Goal: Task Accomplishment & Management: Manage account settings

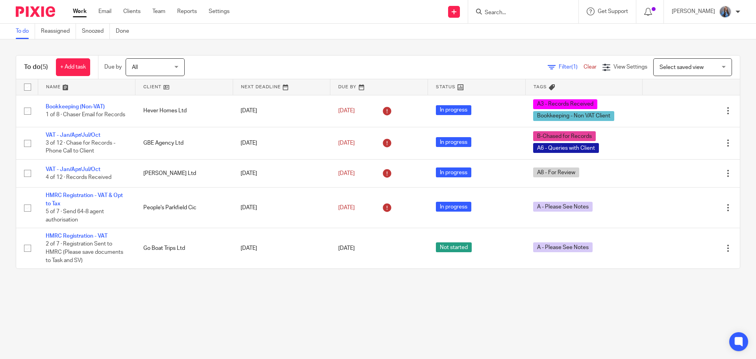
click at [519, 13] on input "Search" at bounding box center [519, 12] width 71 height 7
type input "afk"
click at [507, 30] on link at bounding box center [552, 34] width 141 height 18
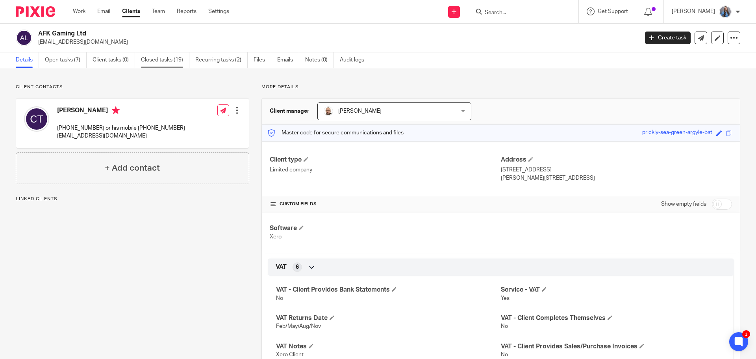
click at [158, 62] on link "Closed tasks (19)" at bounding box center [165, 59] width 48 height 15
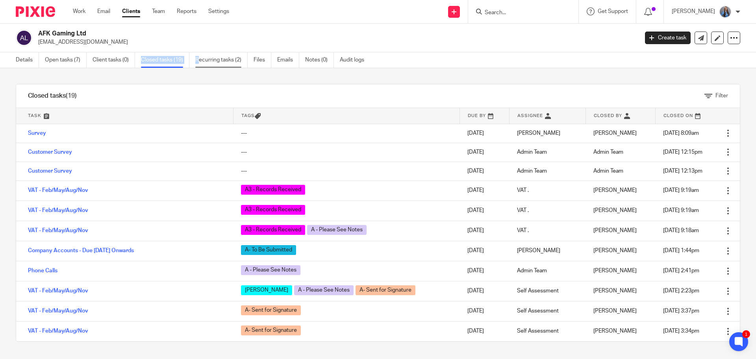
drag, startPoint x: 137, startPoint y: 59, endPoint x: 206, endPoint y: 57, distance: 68.9
click at [206, 57] on ul "Details Open tasks (7) Client tasks (0) Closed tasks (19) Recurring tasks (2) F…" at bounding box center [196, 59] width 360 height 15
click at [152, 58] on link "Closed tasks (19)" at bounding box center [165, 59] width 48 height 15
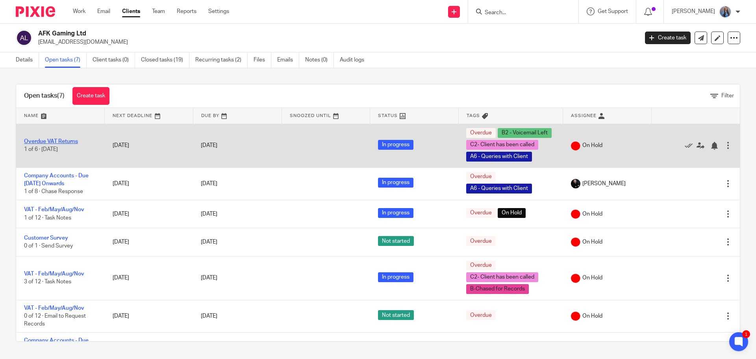
drag, startPoint x: 0, startPoint y: 0, endPoint x: 48, endPoint y: 142, distance: 149.8
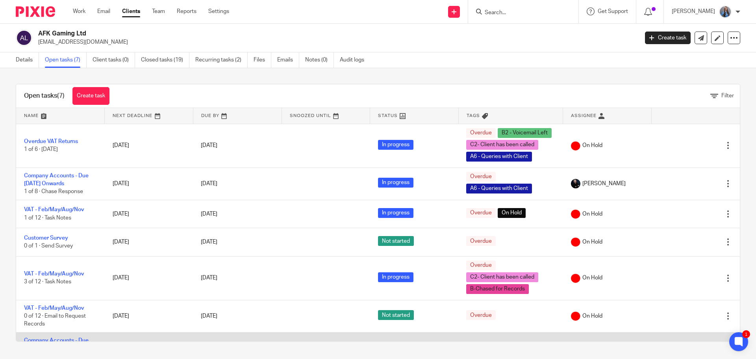
scroll to position [31, 0]
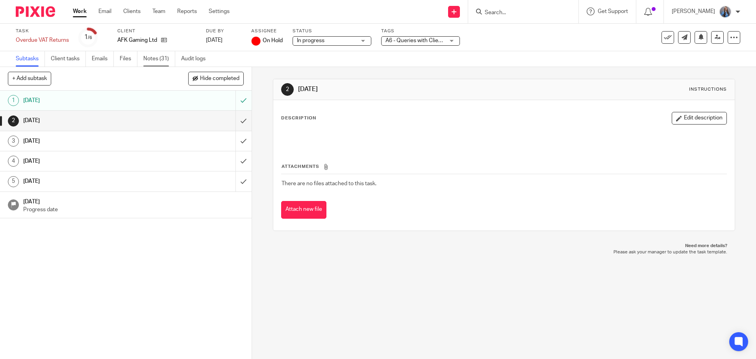
click at [159, 59] on link "Notes (31)" at bounding box center [159, 58] width 32 height 15
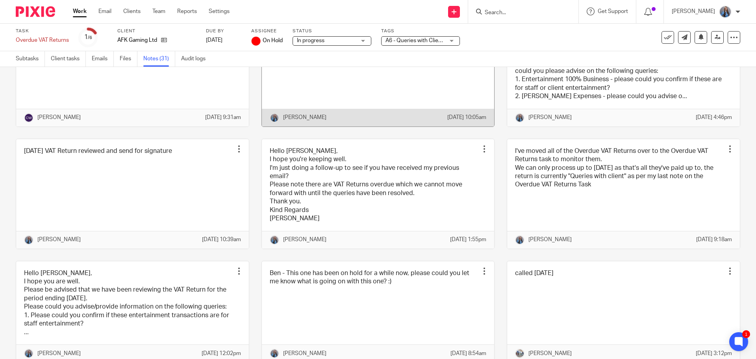
scroll to position [290, 0]
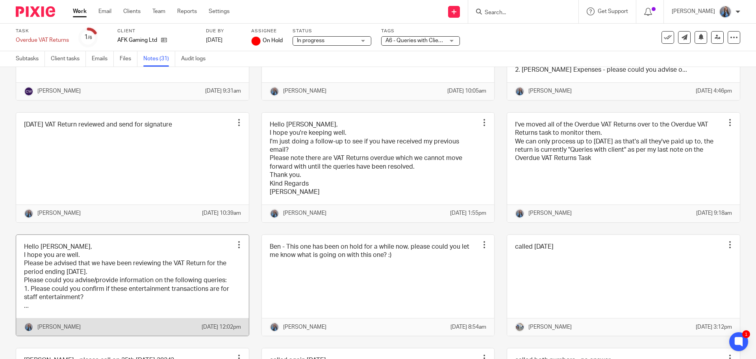
click at [208, 333] on link at bounding box center [132, 285] width 233 height 101
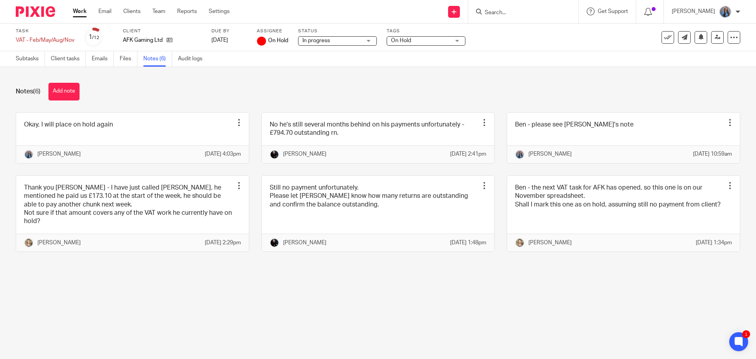
click at [151, 61] on link "Notes (6)" at bounding box center [157, 58] width 29 height 15
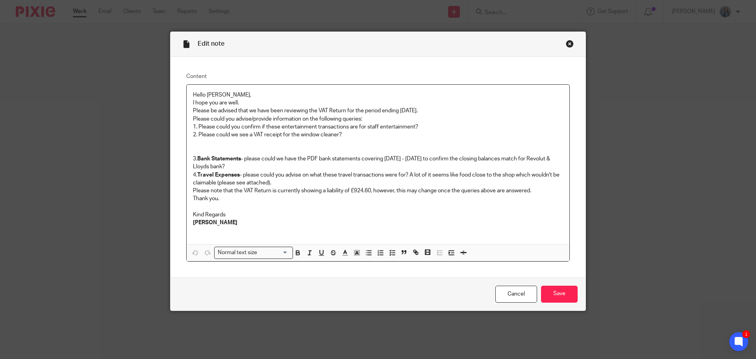
drag, startPoint x: 279, startPoint y: 166, endPoint x: 241, endPoint y: 157, distance: 39.2
click at [241, 157] on p "3. Bank Statements - please could we have the PDF bank statements covering Nove…" at bounding box center [378, 163] width 370 height 16
click at [402, 162] on p "3. Bank Statements - please could we have the PDF bank statements covering Nove…" at bounding box center [378, 163] width 370 height 16
click at [385, 159] on p "3. Bank Statements - please could we have the PDF bank statements covering Nove…" at bounding box center [378, 163] width 370 height 16
drag, startPoint x: 394, startPoint y: 159, endPoint x: 461, endPoint y: 158, distance: 66.1
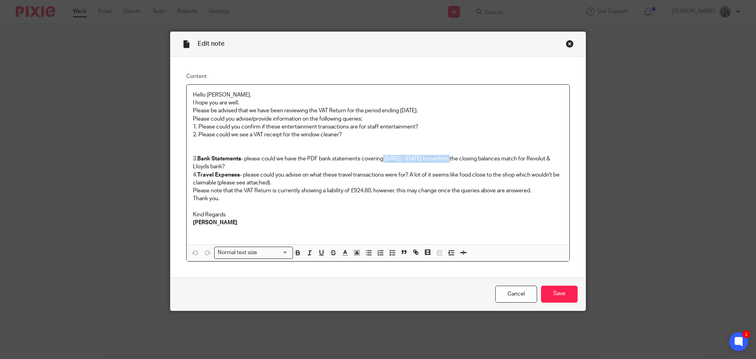
click at [461, 158] on p "3. Bank Statements - please could we have the PDF bank statements covering Nove…" at bounding box center [378, 163] width 370 height 16
click at [566, 44] on div "Close this dialog window" at bounding box center [570, 44] width 8 height 8
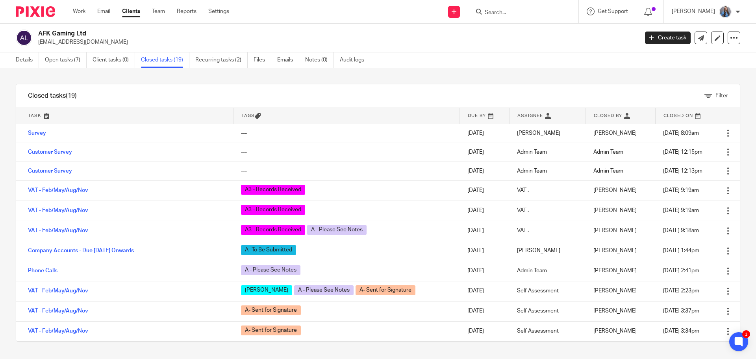
click at [460, 114] on link at bounding box center [484, 116] width 49 height 16
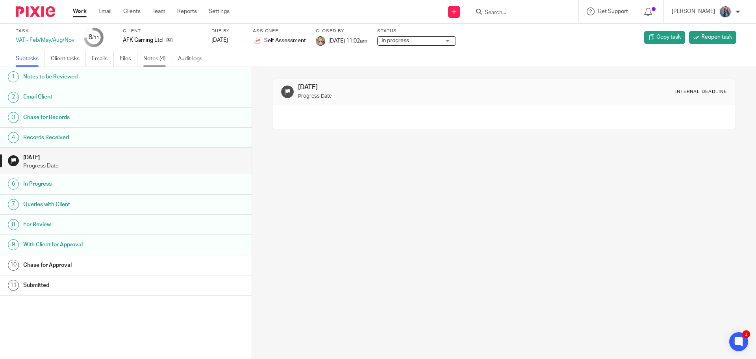
click at [151, 56] on link "Notes (4)" at bounding box center [157, 58] width 29 height 15
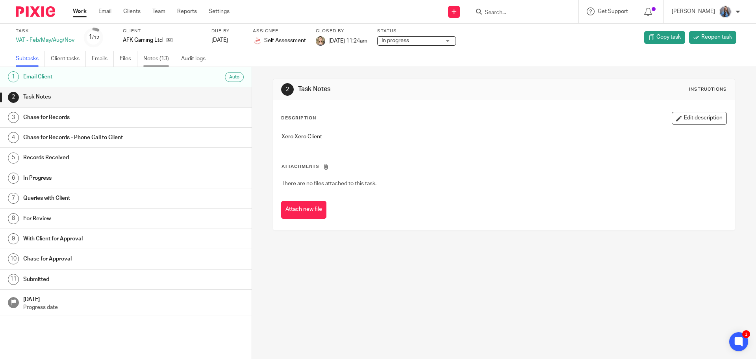
click at [163, 56] on link "Notes (13)" at bounding box center [159, 58] width 32 height 15
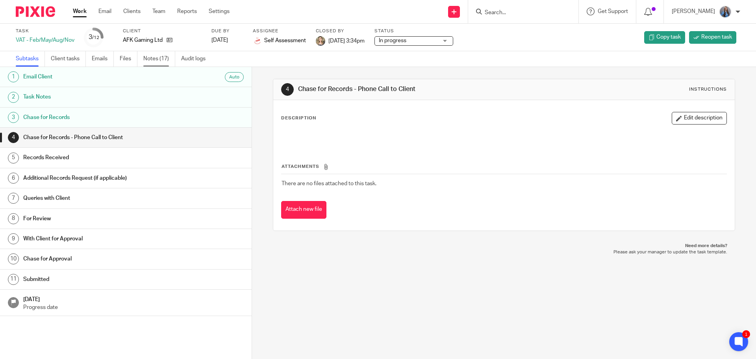
click at [159, 57] on link "Notes (17)" at bounding box center [159, 58] width 32 height 15
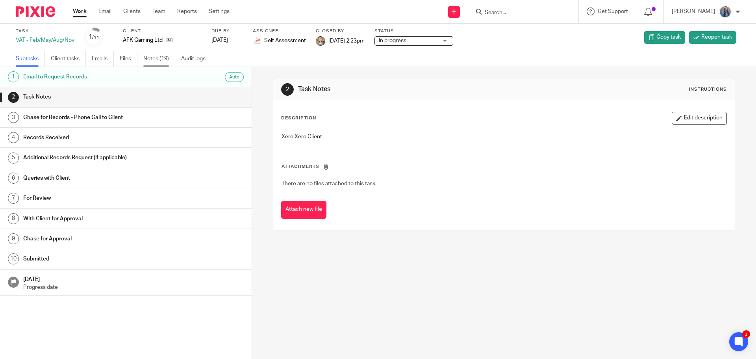
click at [162, 63] on link "Notes (19)" at bounding box center [159, 58] width 32 height 15
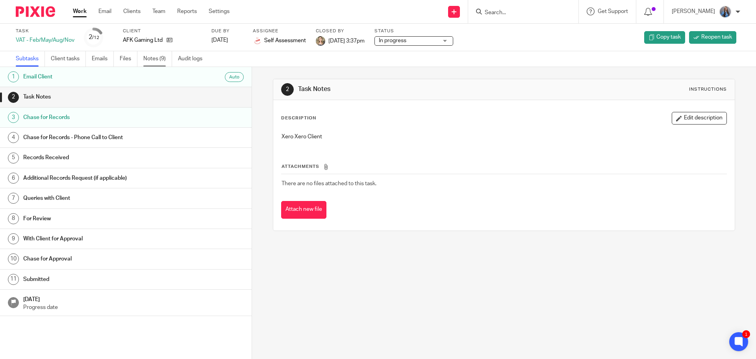
click at [157, 61] on link "Notes (9)" at bounding box center [157, 58] width 29 height 15
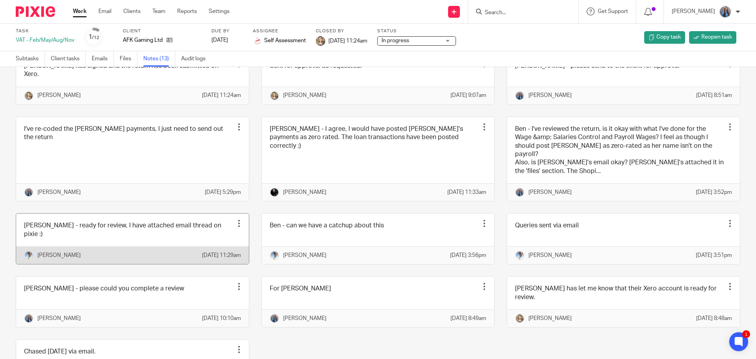
scroll to position [118, 0]
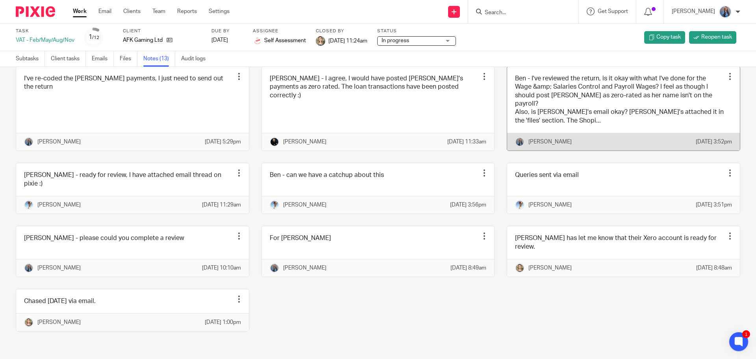
click at [579, 113] on link at bounding box center [623, 109] width 233 height 84
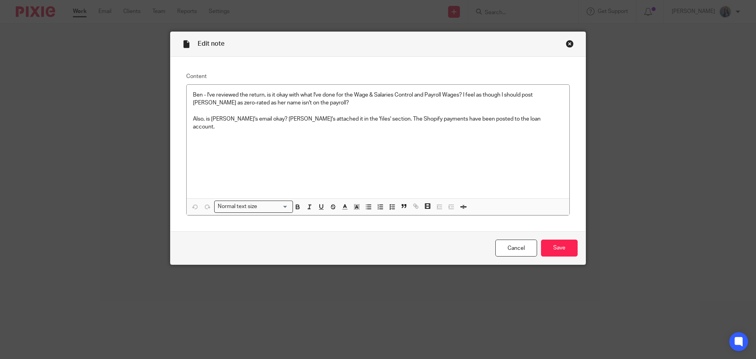
click at [568, 43] on div "Close this dialog window" at bounding box center [570, 44] width 8 height 8
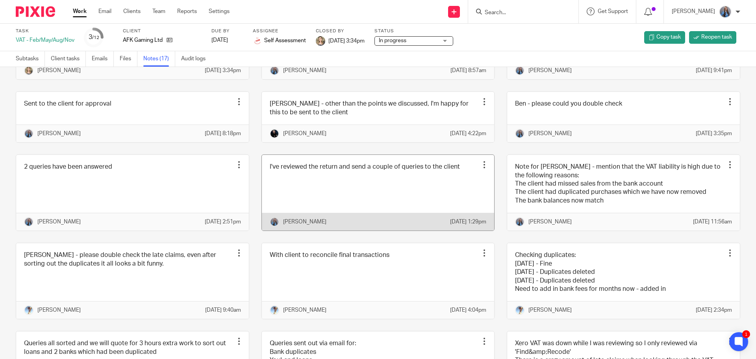
scroll to position [79, 0]
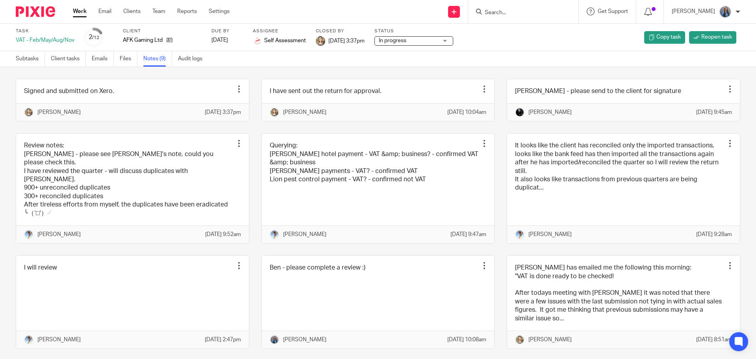
scroll to position [51, 0]
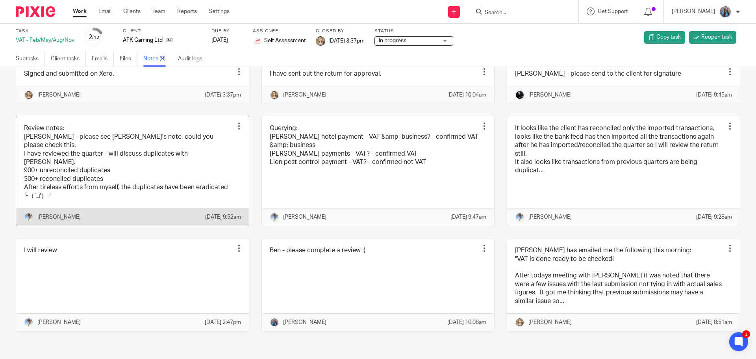
click at [99, 205] on link at bounding box center [132, 170] width 233 height 109
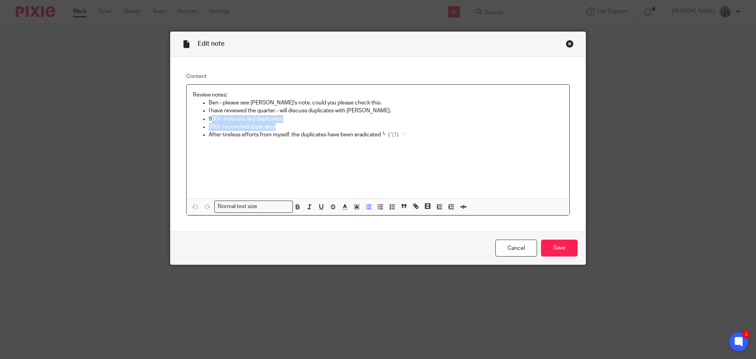
drag, startPoint x: 209, startPoint y: 119, endPoint x: 283, endPoint y: 127, distance: 74.4
click at [283, 127] on ul "Ben - please see [PERSON_NAME]'s note, could you please check this. I have revi…" at bounding box center [378, 119] width 370 height 40
click at [410, 136] on p "After tireless efforts from myself, the duplicates have been eradicated ╰（‵□′）╯" at bounding box center [386, 135] width 354 height 8
drag, startPoint x: 383, startPoint y: 135, endPoint x: 420, endPoint y: 132, distance: 36.8
click at [407, 137] on p "After tireless efforts from myself, the duplicates have been eradicated ╰（‵□′）╯" at bounding box center [386, 135] width 354 height 8
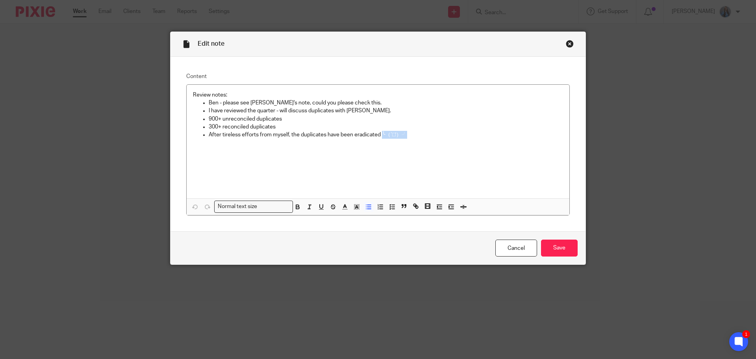
click at [566, 44] on div "Close this dialog window" at bounding box center [570, 44] width 8 height 8
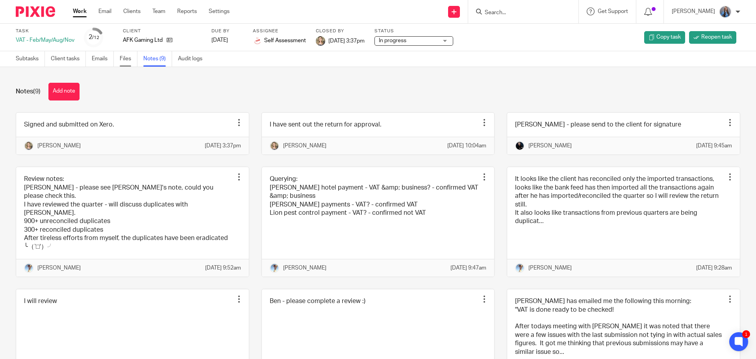
click at [123, 61] on link "Files" at bounding box center [129, 58] width 18 height 15
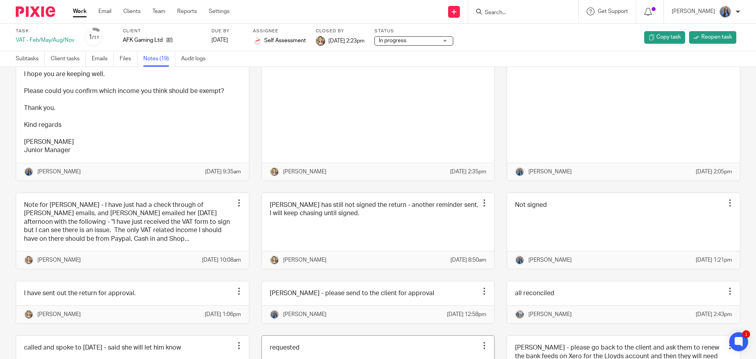
scroll to position [24, 0]
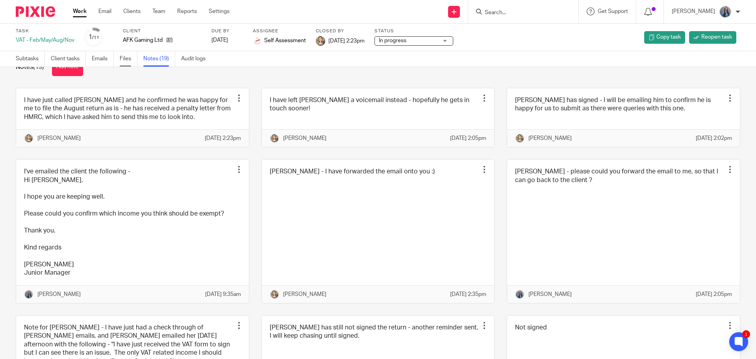
click at [126, 64] on link "Files" at bounding box center [129, 58] width 18 height 15
